Goal: Transaction & Acquisition: Purchase product/service

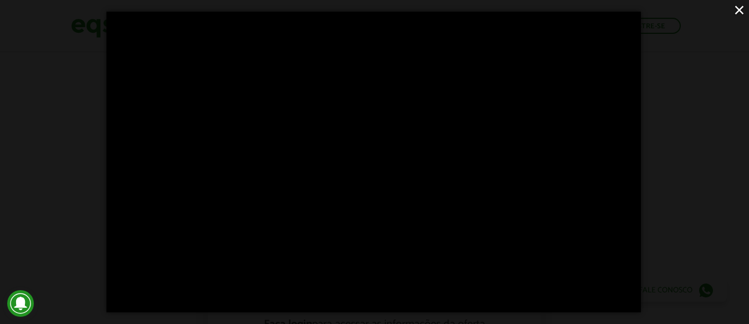
click at [743, 12] on button "×" at bounding box center [738, 9] width 19 height 19
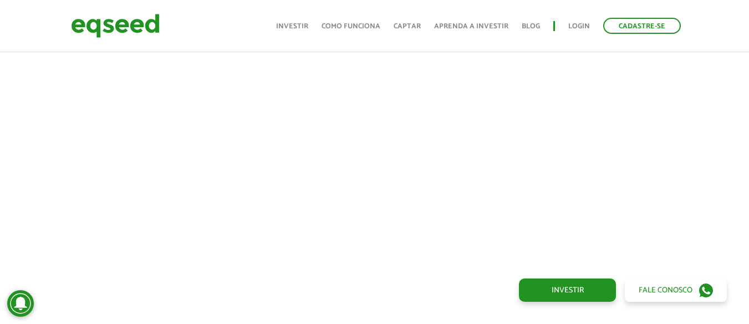
scroll to position [495, 0]
click at [299, 29] on link "Investir" at bounding box center [292, 26] width 32 height 7
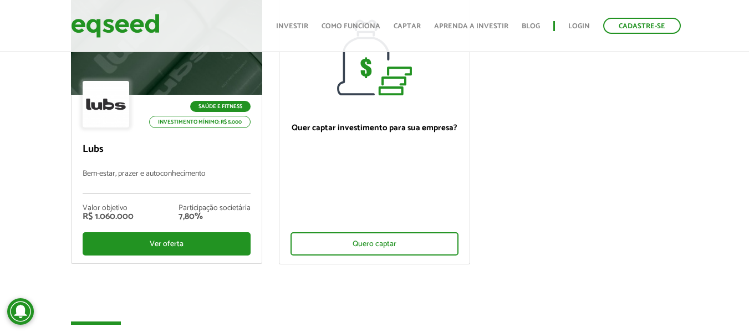
scroll to position [152, 0]
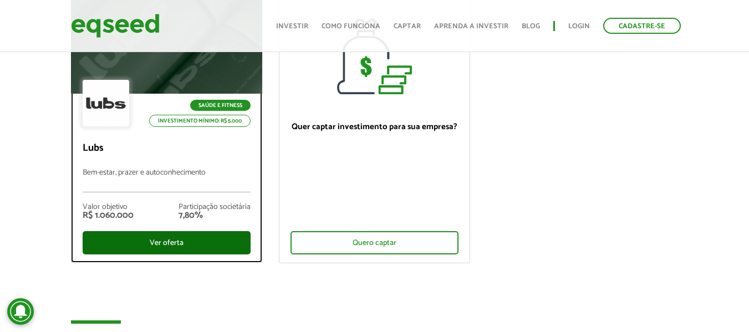
click at [175, 244] on div "Ver oferta" at bounding box center [167, 242] width 168 height 23
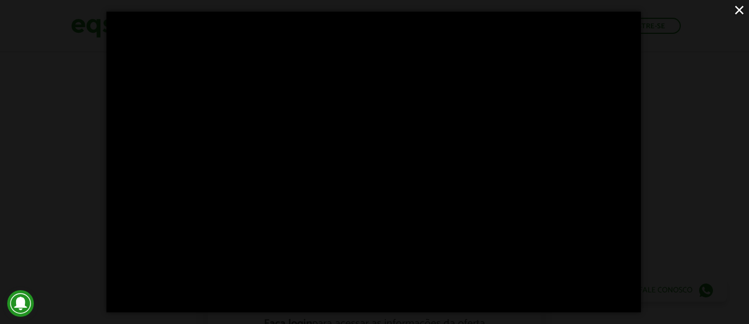
scroll to position [779, 0]
click at [740, 5] on button "×" at bounding box center [738, 9] width 19 height 19
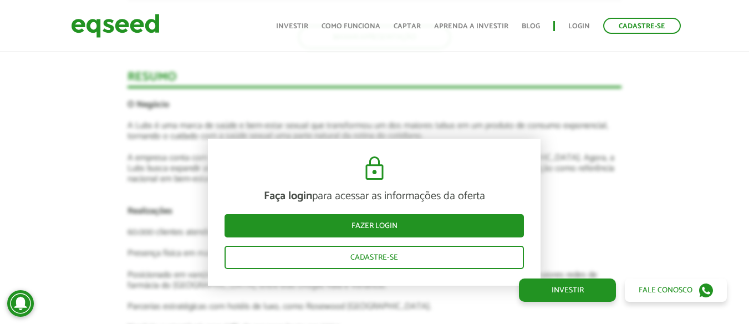
scroll to position [1659, 0]
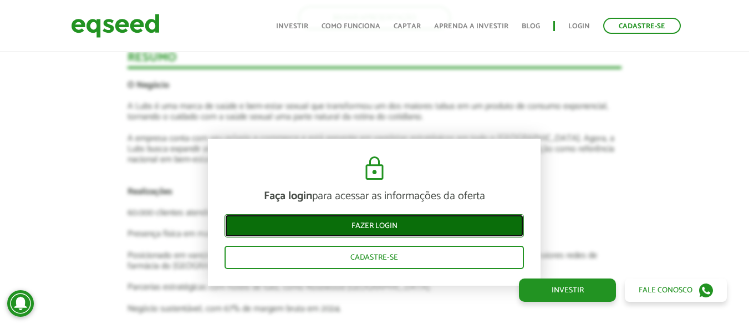
click at [427, 227] on link "Fazer login" at bounding box center [373, 225] width 299 height 23
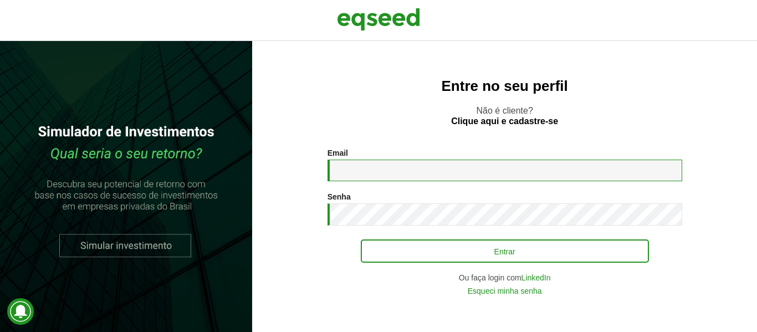
type input "**********"
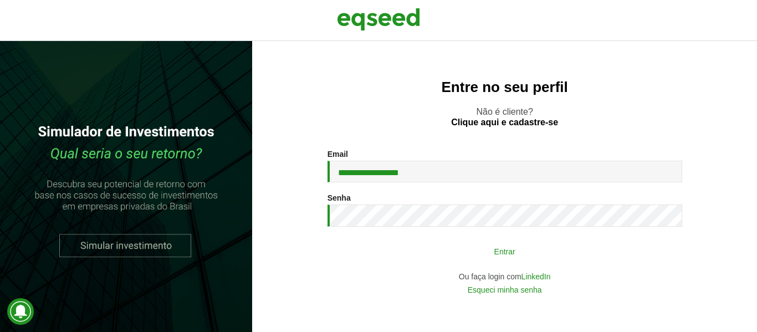
click at [466, 259] on button "Entrar" at bounding box center [505, 251] width 288 height 21
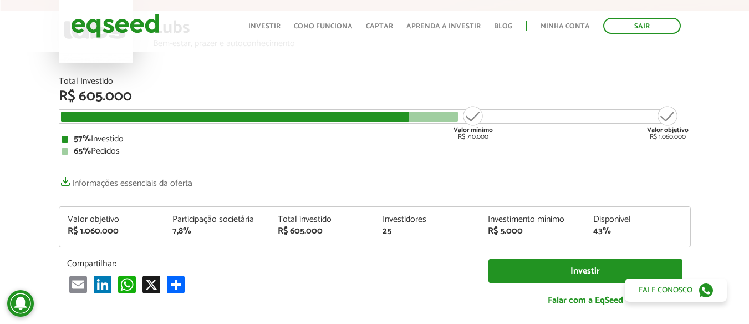
scroll to position [65, 0]
